Goal: Information Seeking & Learning: Learn about a topic

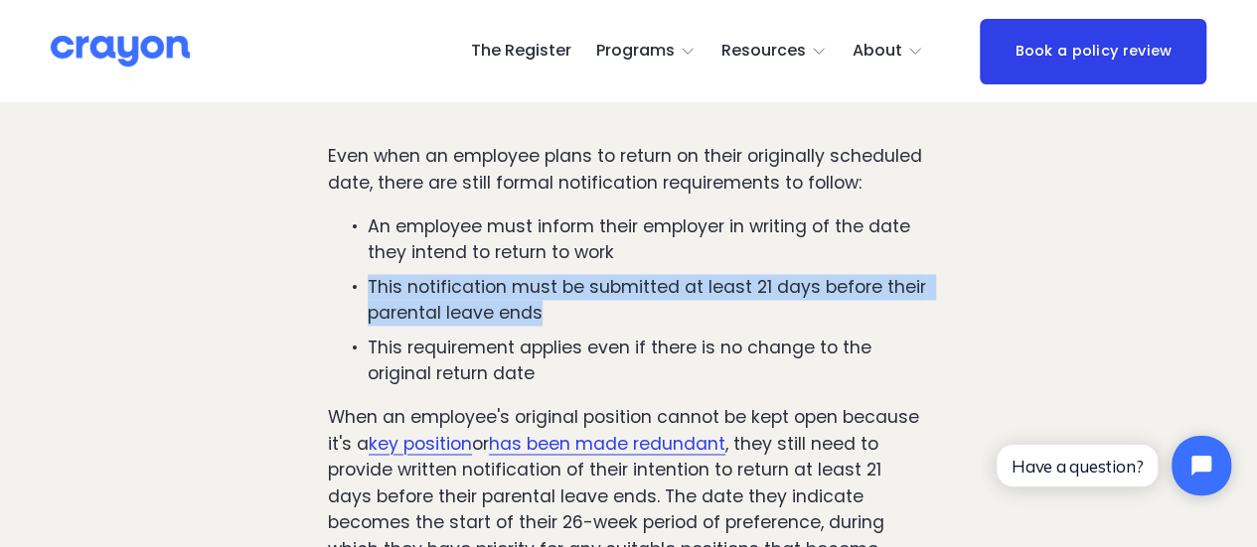
drag, startPoint x: 551, startPoint y: 323, endPoint x: 352, endPoint y: 285, distance: 203.2
click at [368, 285] on p "This notification must be submitted at least 21 days before their parental leav…" at bounding box center [648, 300] width 561 height 53
copy p "This notification must be submitted at least 21 days before their parental leav…"
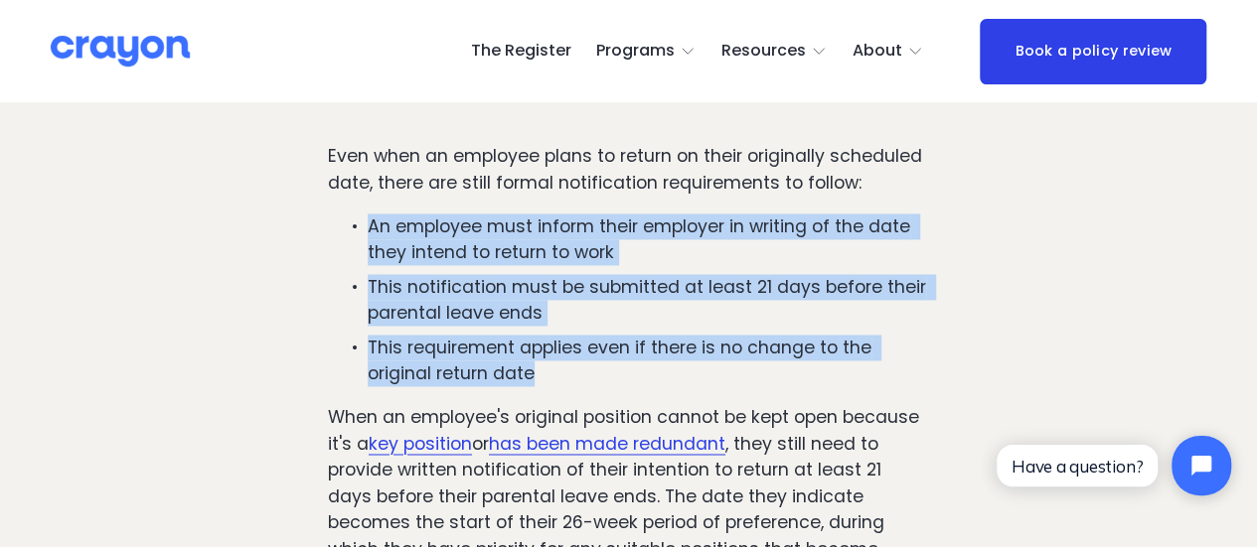
drag, startPoint x: 544, startPoint y: 380, endPoint x: 351, endPoint y: 237, distance: 240.8
click at [351, 237] on ul "An employee must inform their employer in writing of the date they intend to re…" at bounding box center [628, 301] width 601 height 174
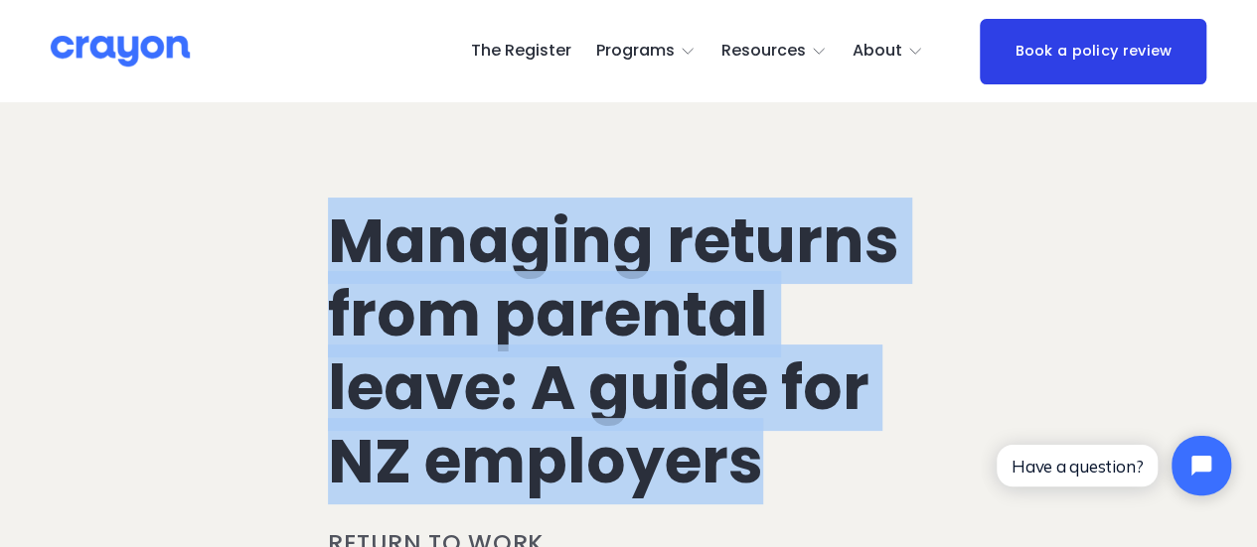
drag, startPoint x: 301, startPoint y: 215, endPoint x: 924, endPoint y: 463, distance: 670.5
drag, startPoint x: 894, startPoint y: 476, endPoint x: 884, endPoint y: 477, distance: 10.0
click at [893, 477] on h1 "Managing returns from parental leave: A guide for NZ employers" at bounding box center [628, 351] width 601 height 293
click at [430, 337] on h1 "Managing returns from parental leave: A guide for NZ employers" at bounding box center [628, 351] width 601 height 293
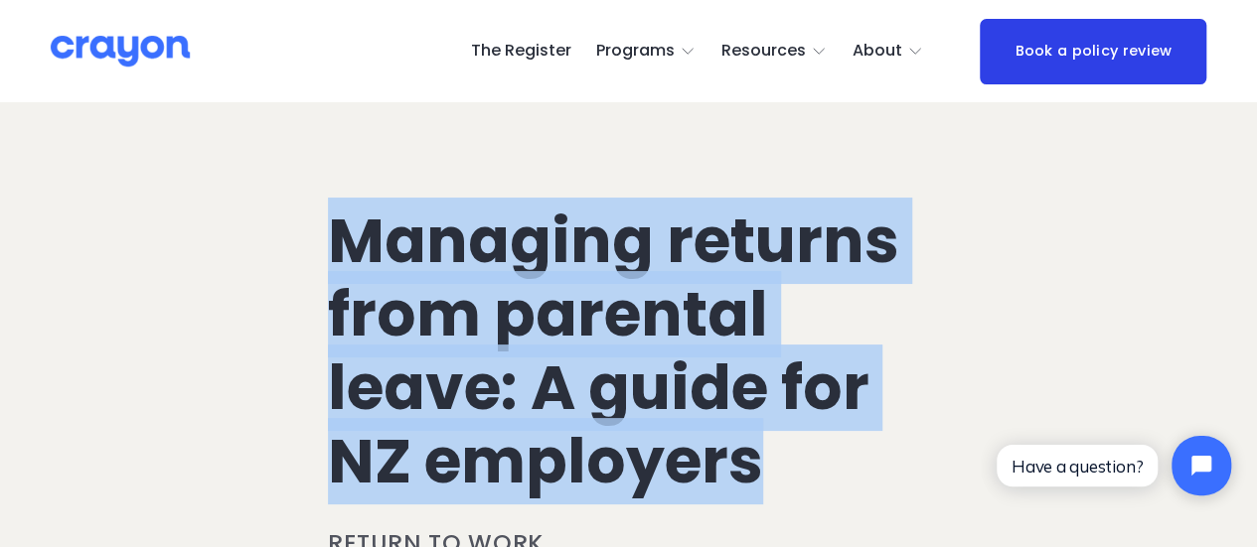
drag, startPoint x: 320, startPoint y: 216, endPoint x: 763, endPoint y: 442, distance: 497.6
click at [773, 458] on h1 "Managing returns from parental leave: A guide for NZ employers" at bounding box center [628, 351] width 601 height 293
drag, startPoint x: 394, startPoint y: 299, endPoint x: 680, endPoint y: 438, distance: 318.1
click at [395, 300] on h1 "Managing returns from parental leave: A guide for NZ employers" at bounding box center [628, 351] width 601 height 293
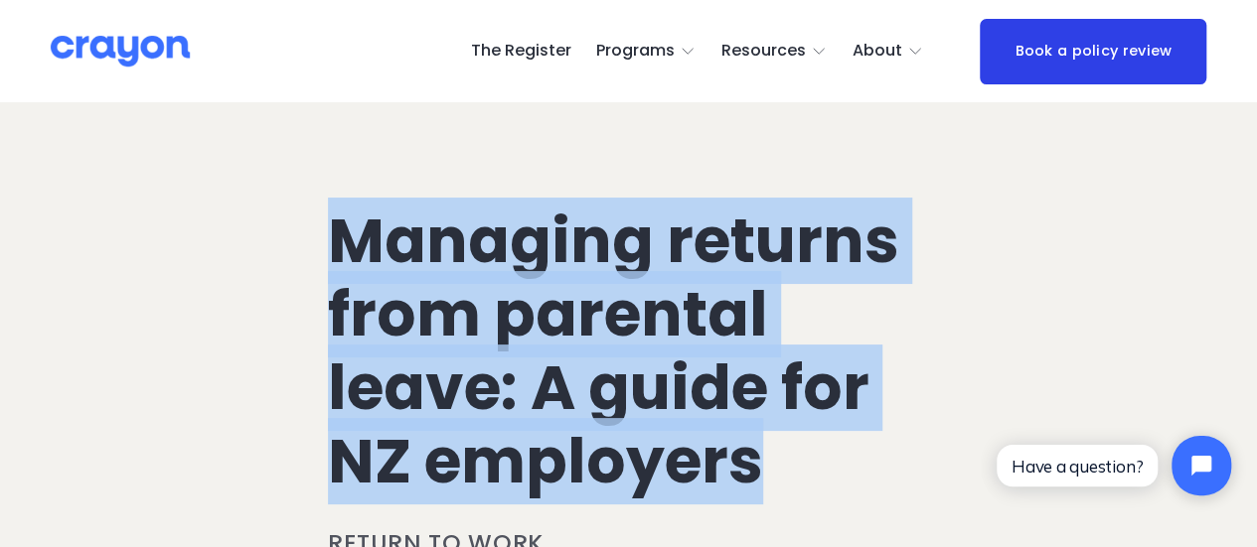
click at [814, 496] on h1 "Managing returns from parental leave: A guide for NZ employers" at bounding box center [628, 351] width 601 height 293
drag, startPoint x: 838, startPoint y: 500, endPoint x: 305, endPoint y: 249, distance: 589.2
